Goal: Navigation & Orientation: Find specific page/section

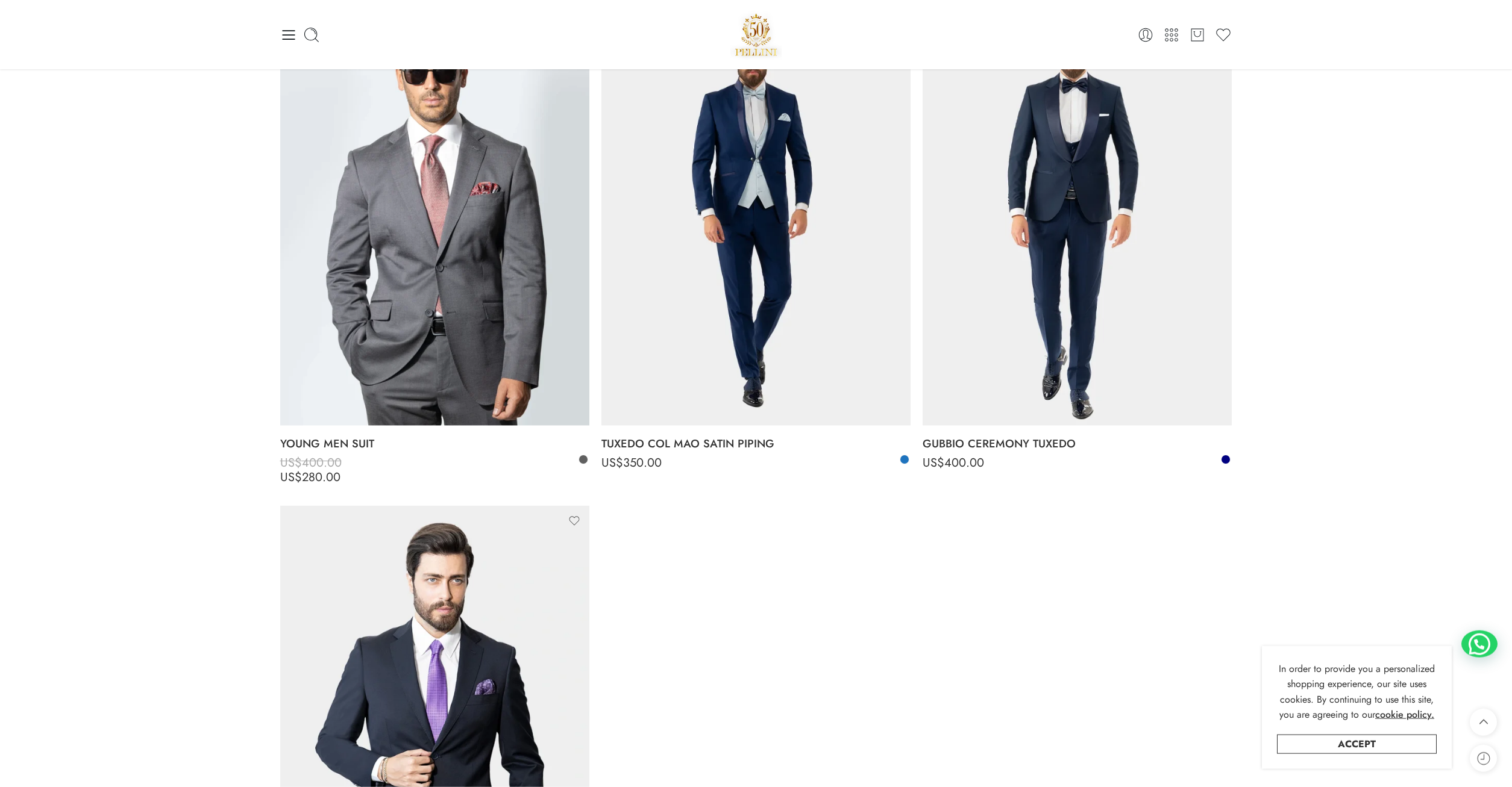
scroll to position [4056, 0]
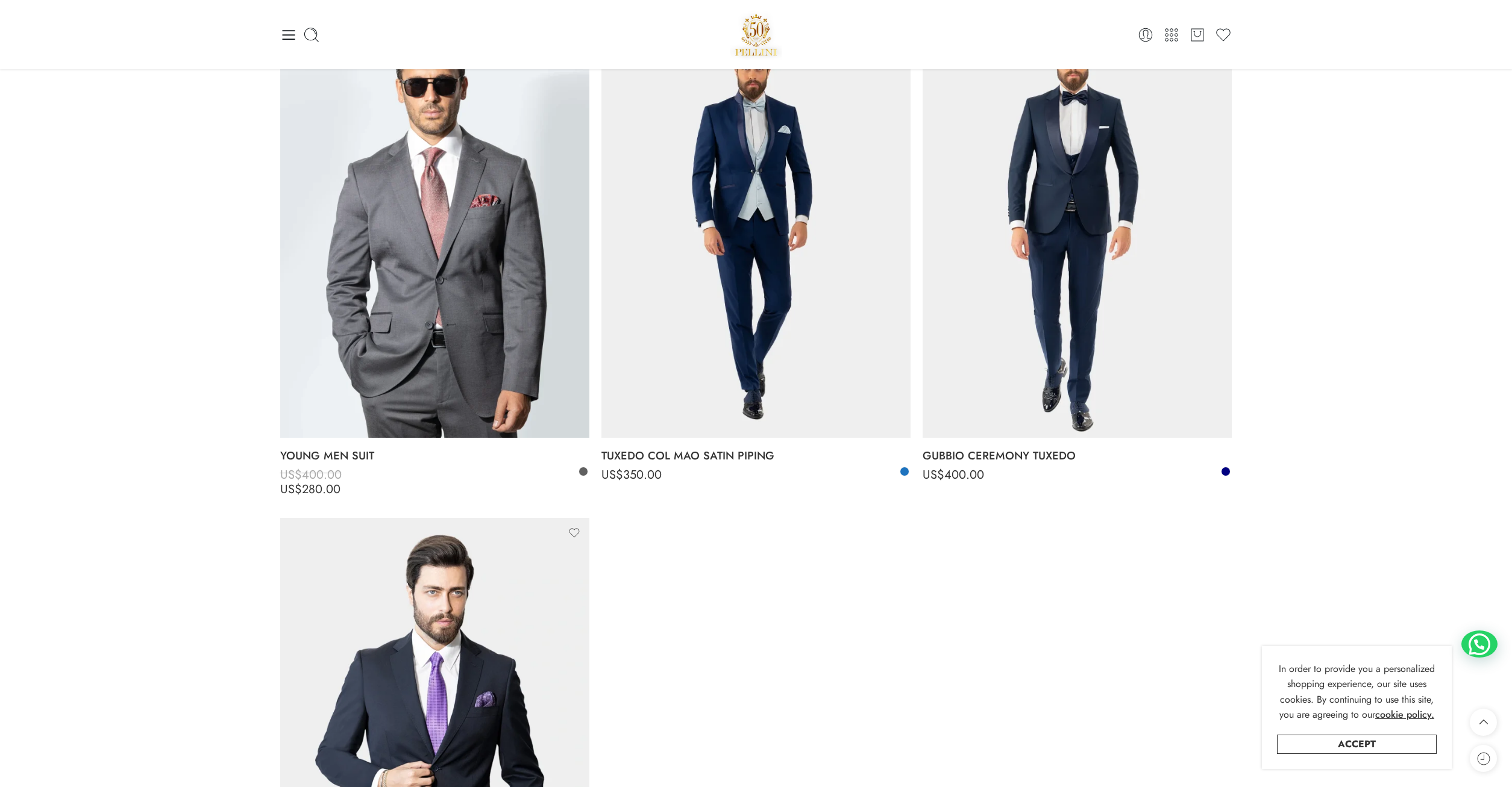
drag, startPoint x: 1504, startPoint y: 582, endPoint x: 1497, endPoint y: 485, distance: 97.3
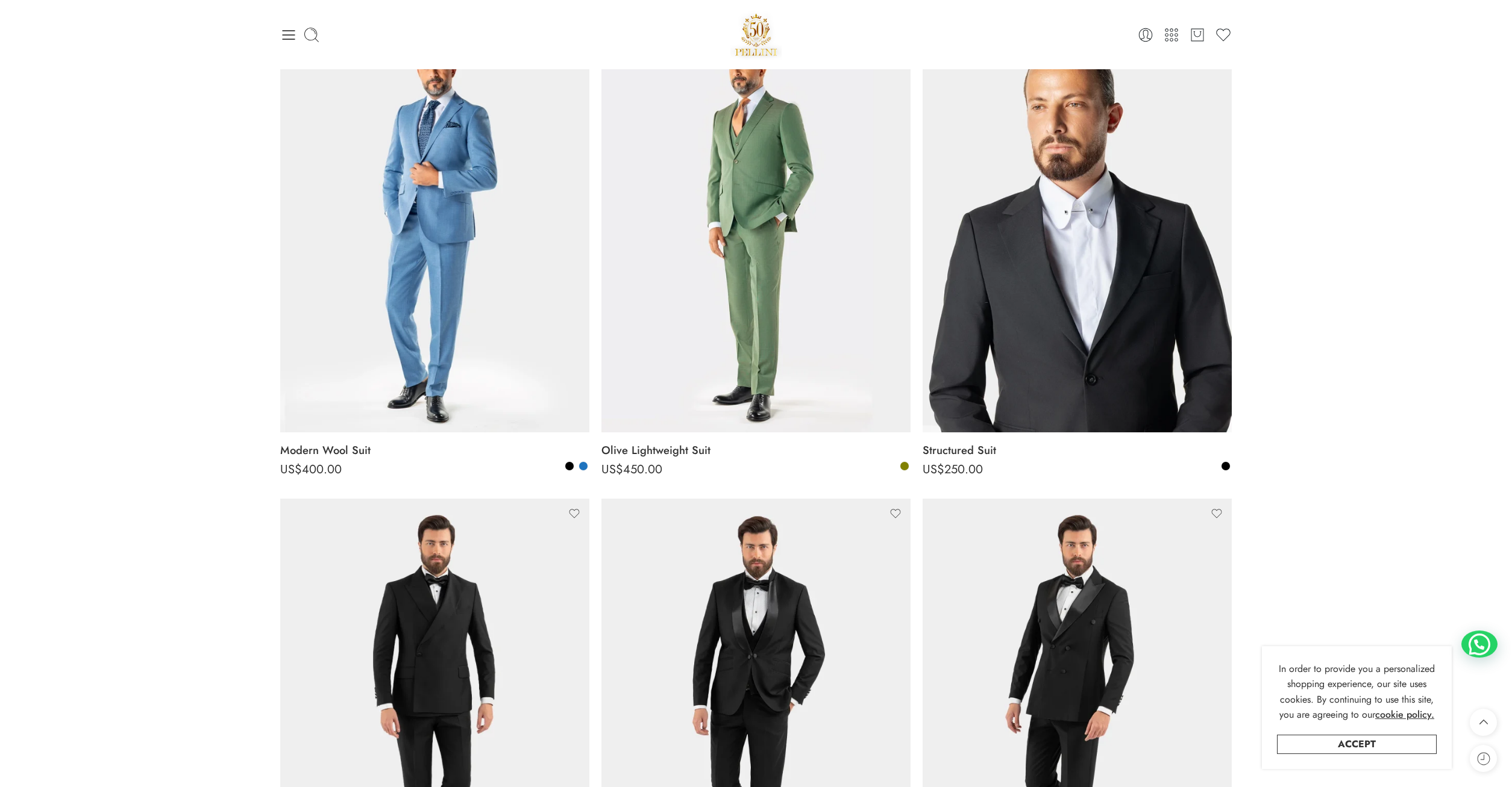
scroll to position [0, 0]
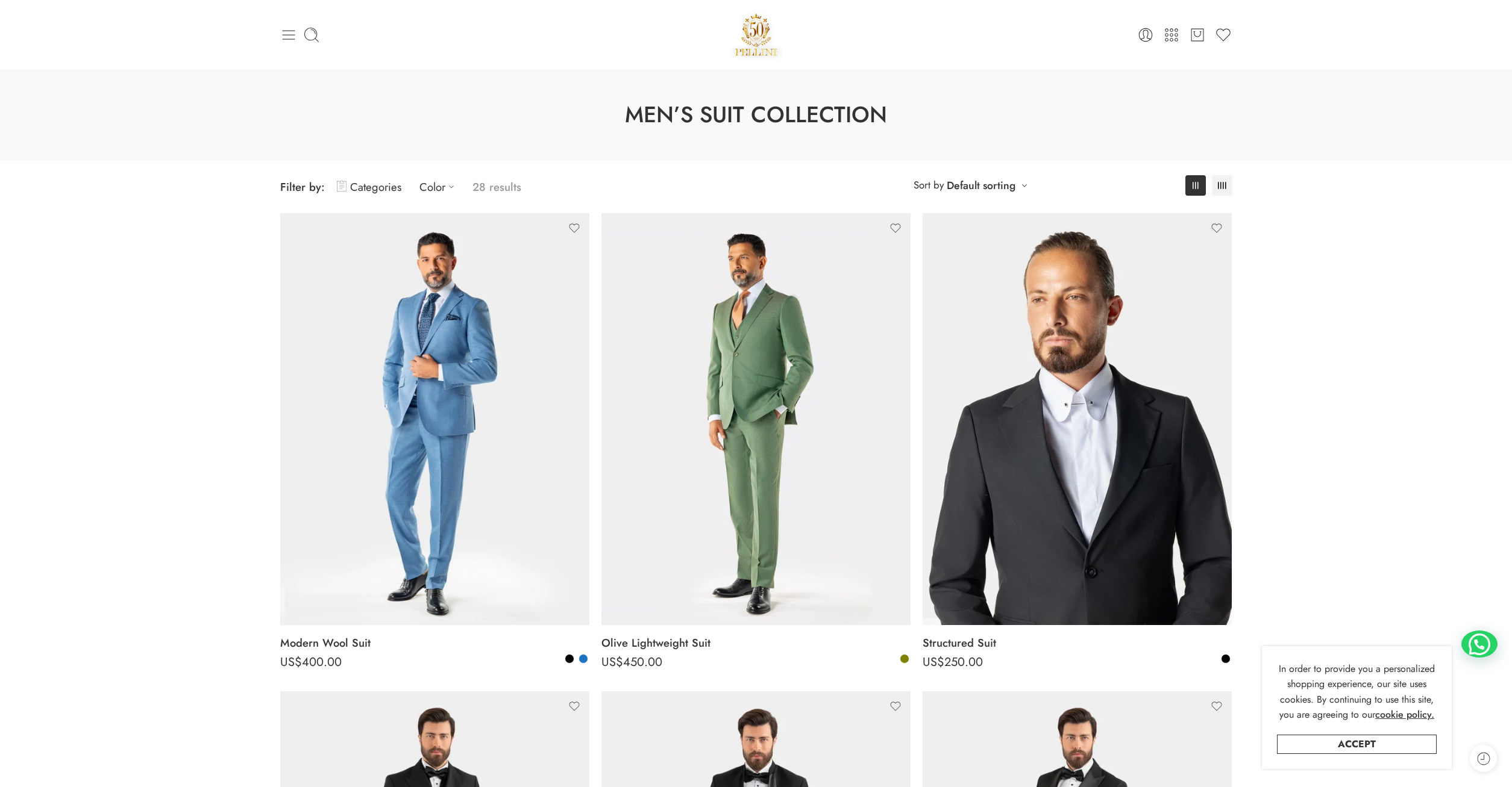
click at [287, 37] on icon at bounding box center [289, 35] width 17 height 17
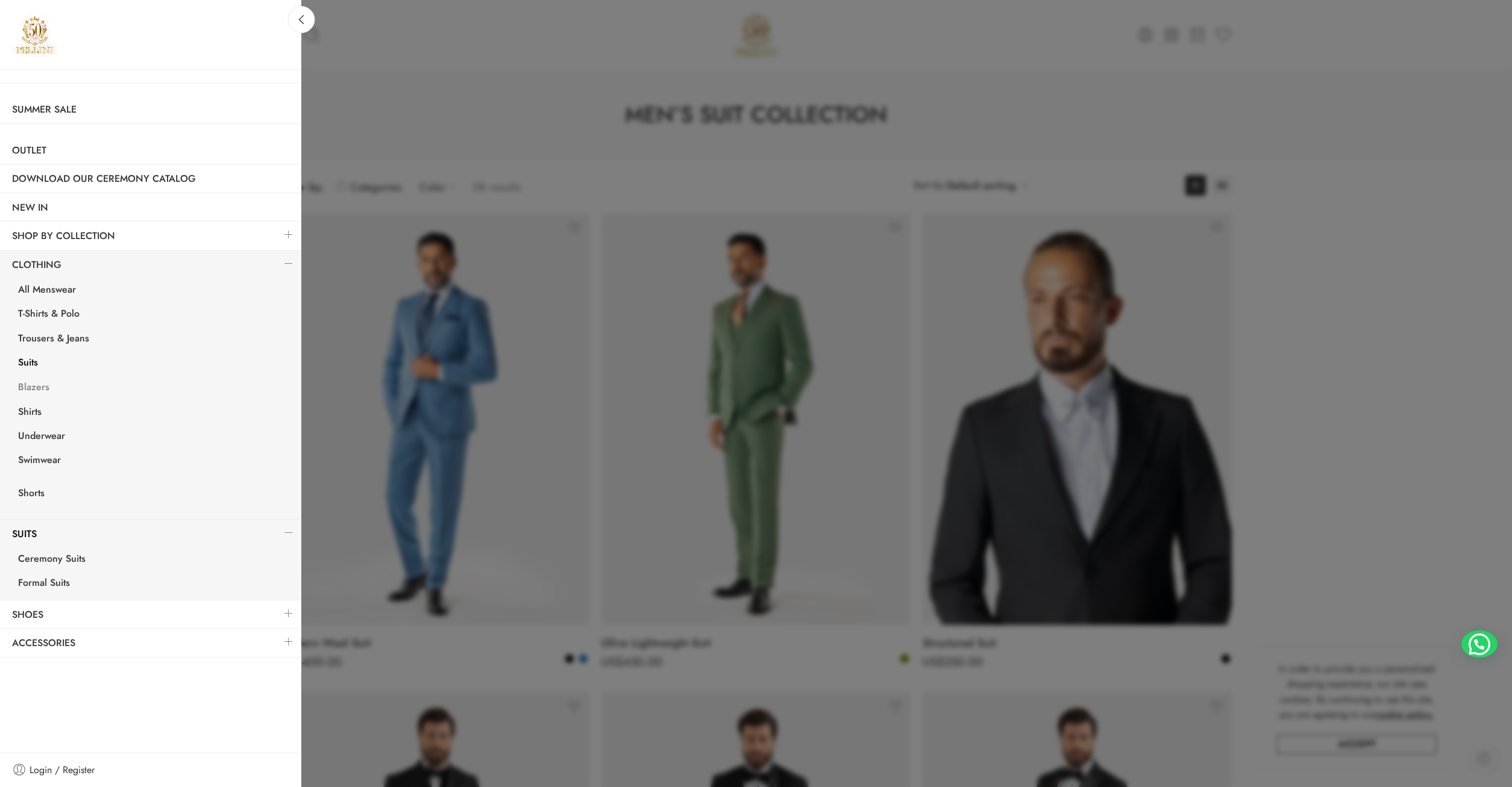
click at [38, 385] on link "Blazers" at bounding box center [153, 389] width 295 height 25
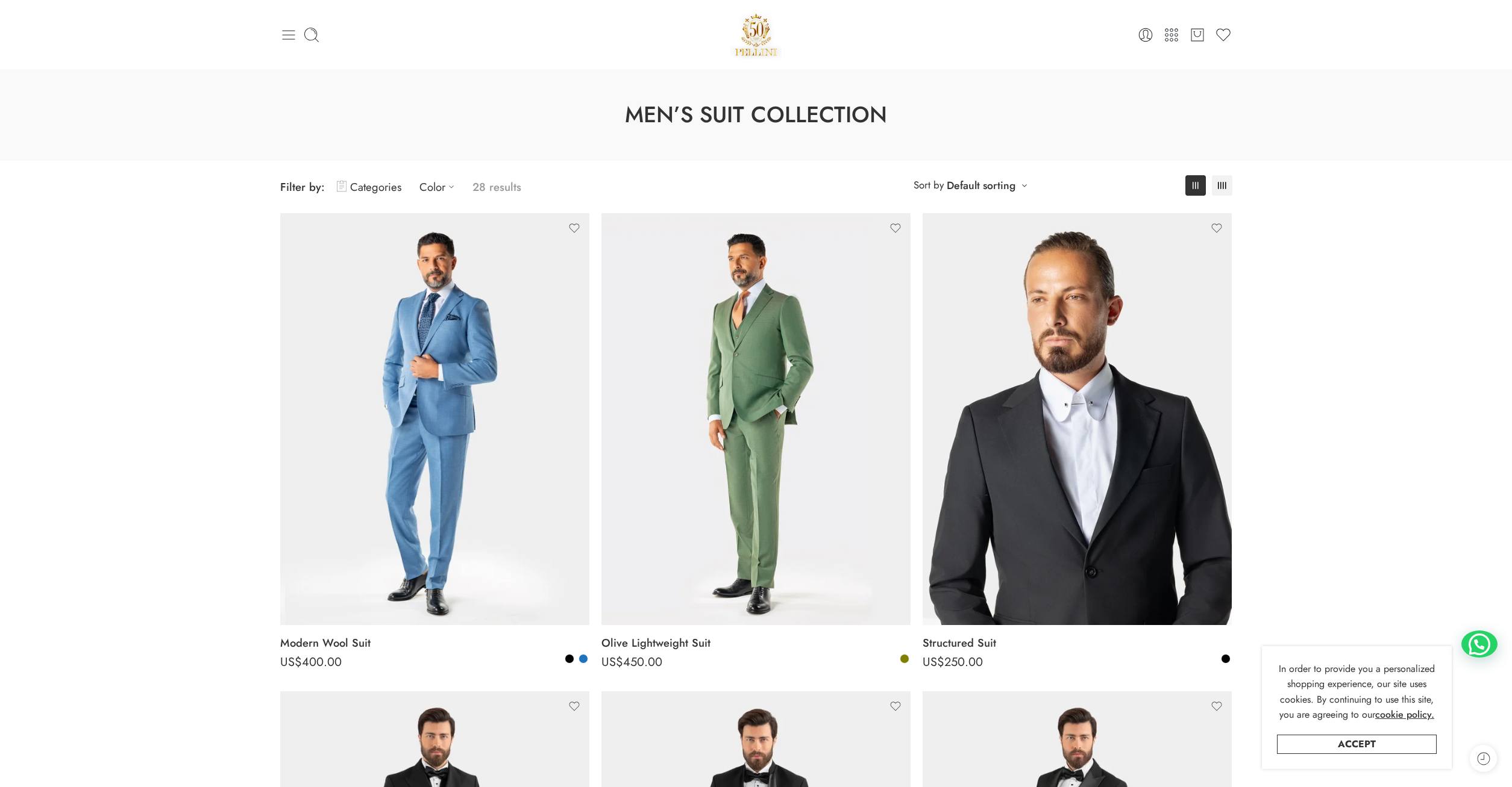
click at [283, 33] on icon at bounding box center [289, 35] width 17 height 17
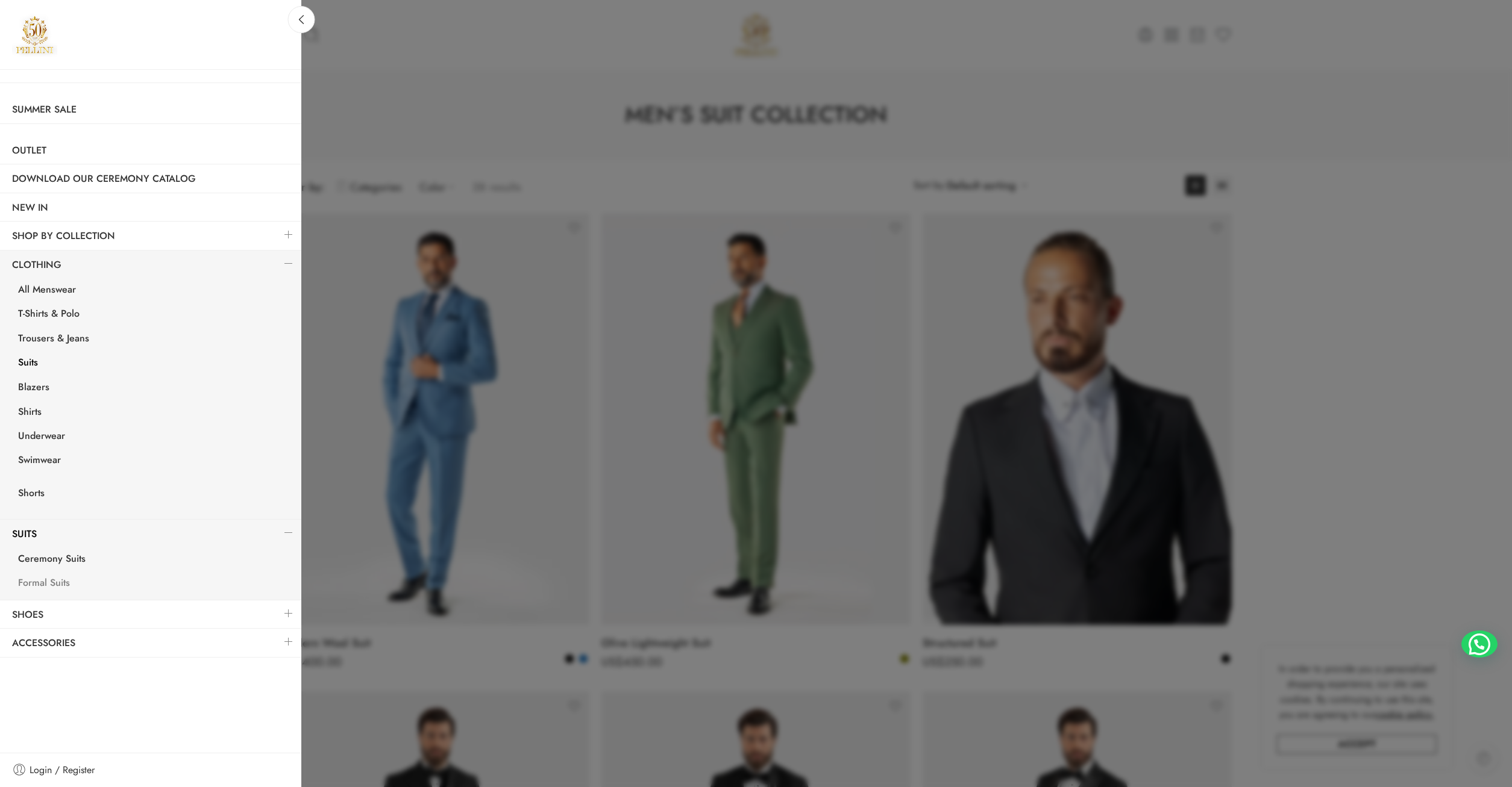
click at [32, 581] on link "Formal Suits" at bounding box center [153, 585] width 295 height 25
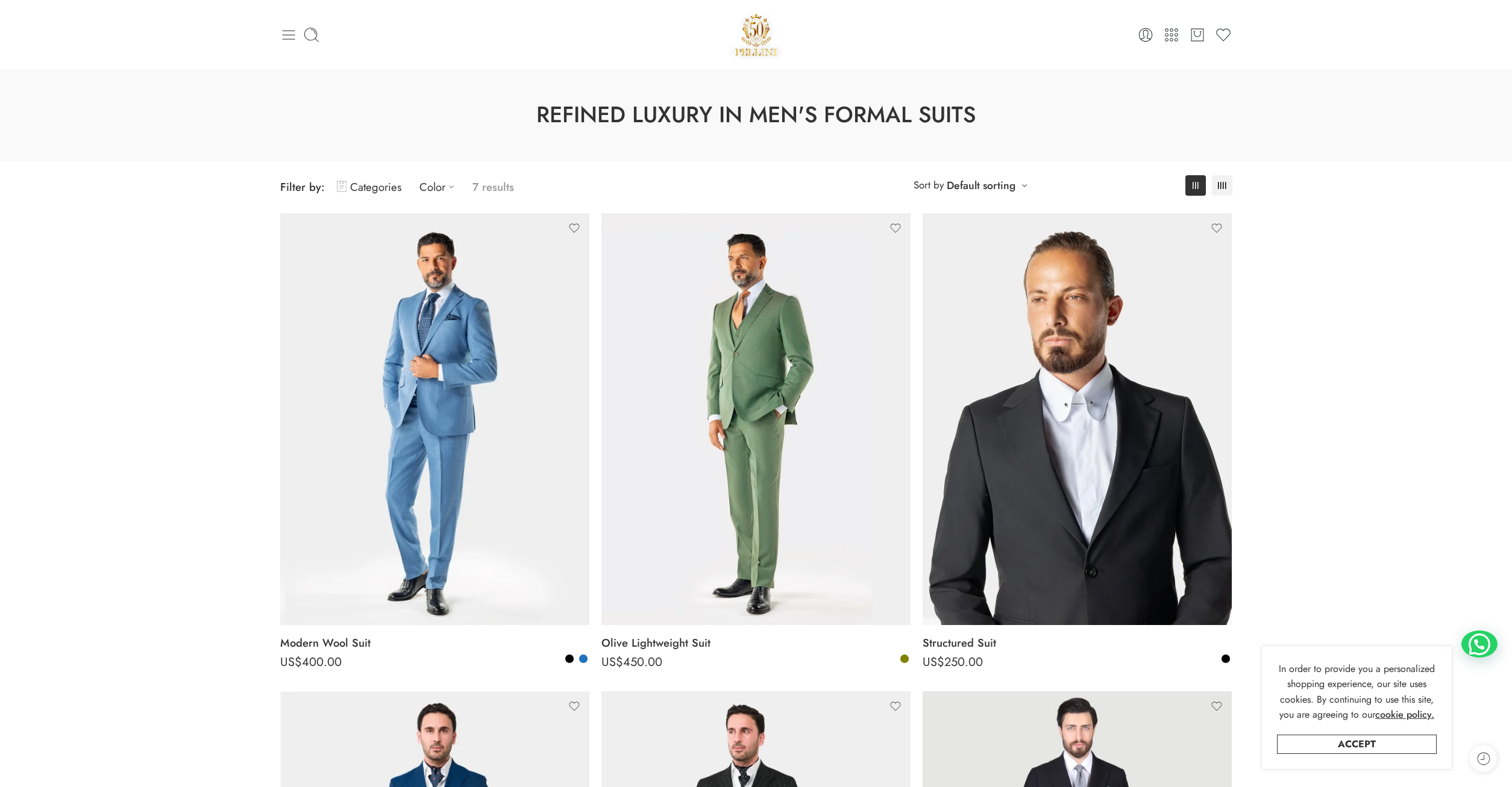
click at [296, 37] on icon at bounding box center [289, 35] width 17 height 17
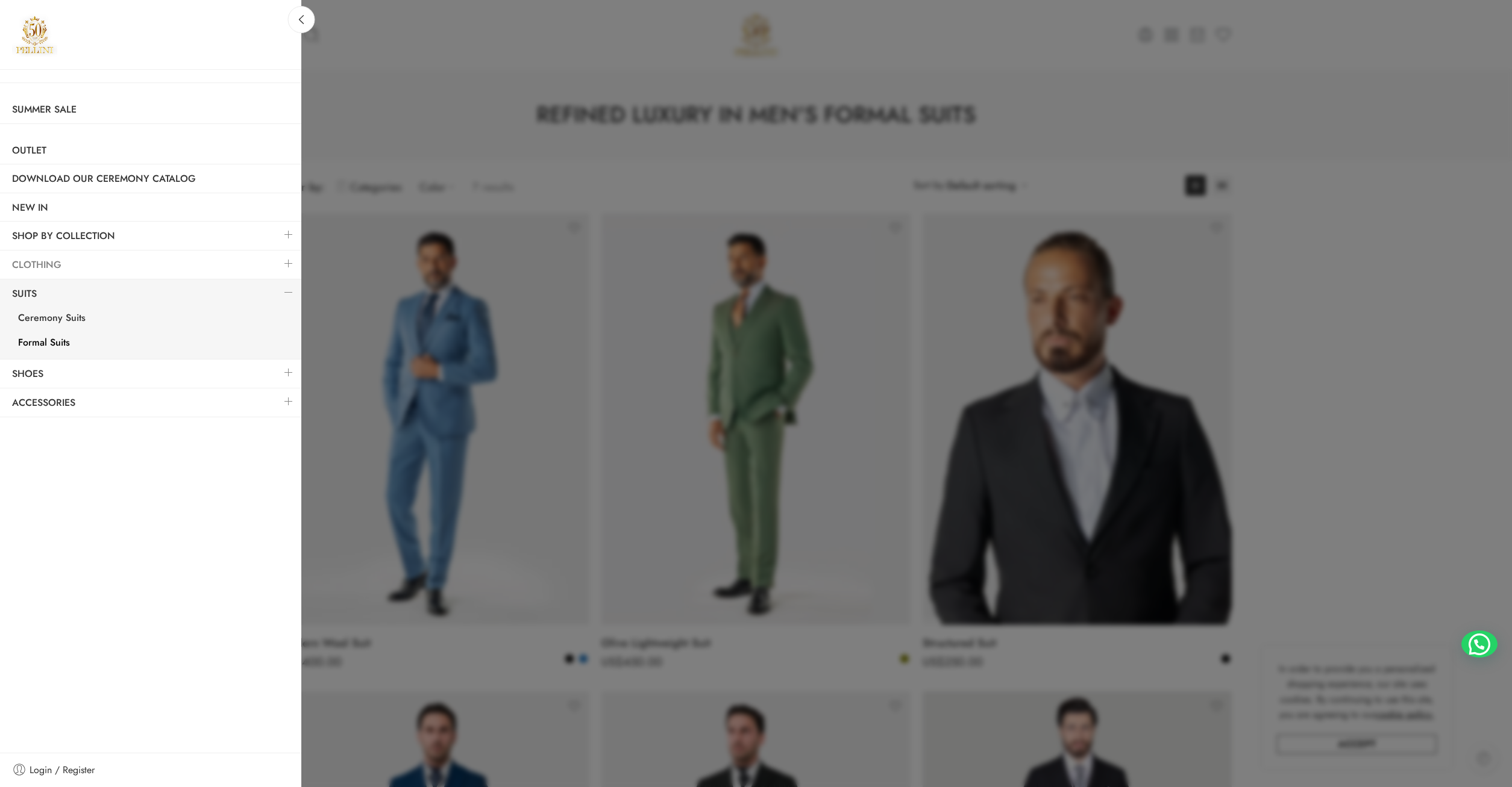
click at [46, 270] on link "Clothing" at bounding box center [151, 265] width 301 height 27
click at [295, 264] on link at bounding box center [289, 263] width 25 height 26
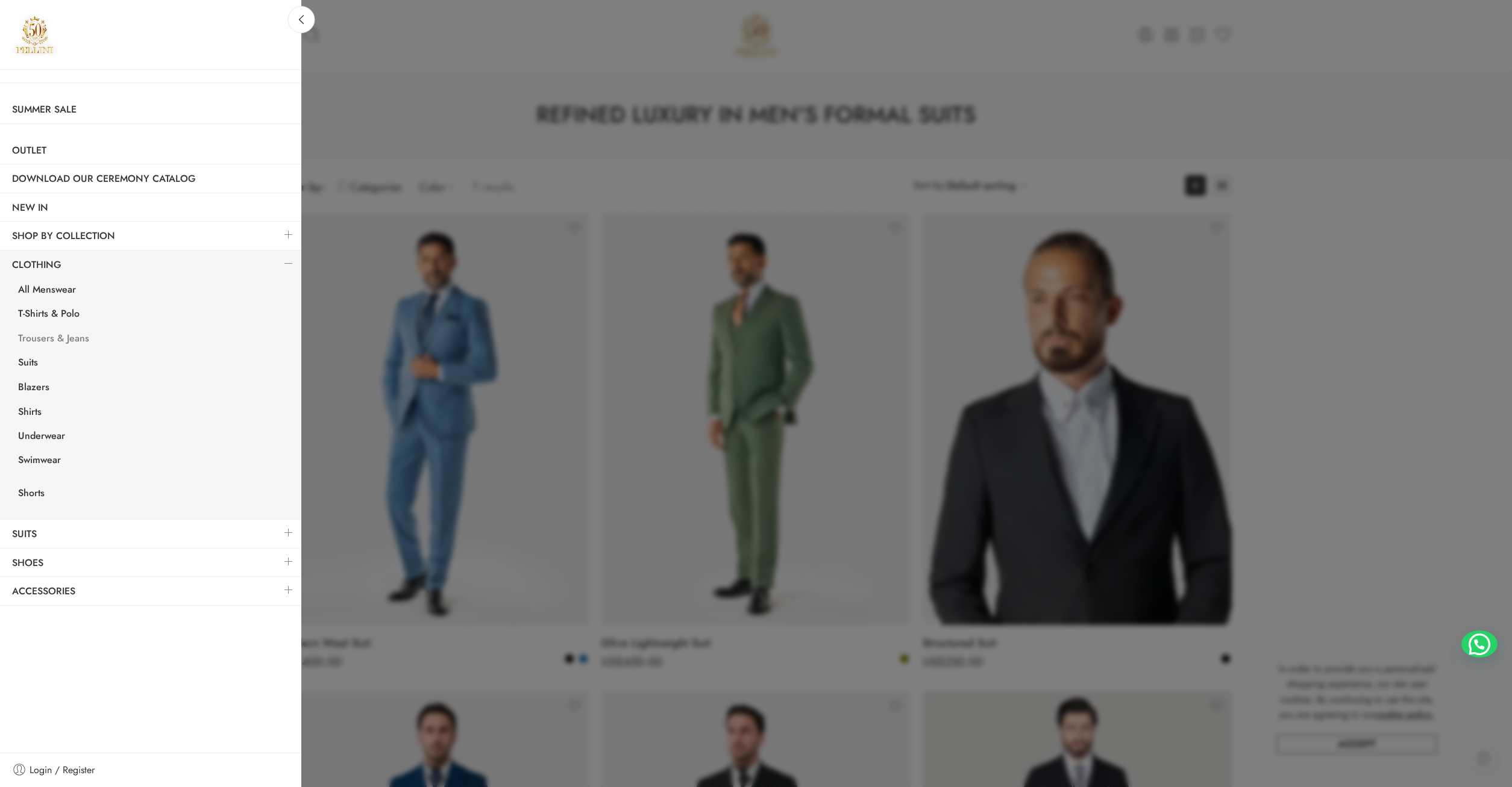
click at [63, 331] on link "Trousers & Jeans" at bounding box center [153, 340] width 295 height 25
